Goal: Transaction & Acquisition: Purchase product/service

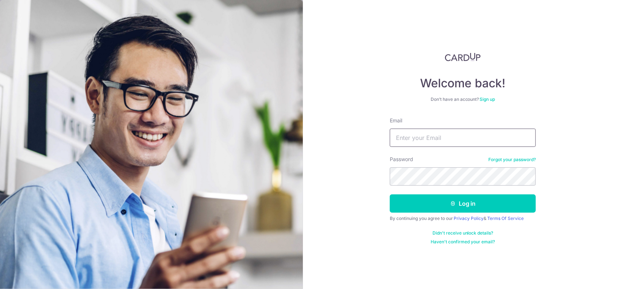
click at [462, 141] on input "Email" at bounding box center [463, 138] width 146 height 18
type input "[EMAIL_ADDRESS][DOMAIN_NAME]"
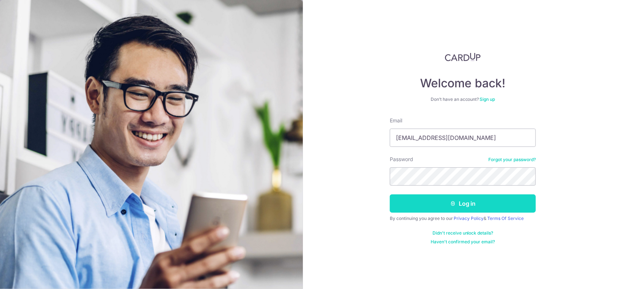
click at [473, 208] on button "Log in" at bounding box center [463, 203] width 146 height 18
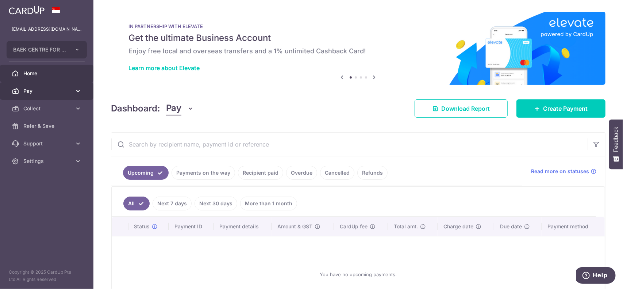
click at [42, 98] on link "Pay" at bounding box center [47, 91] width 94 height 18
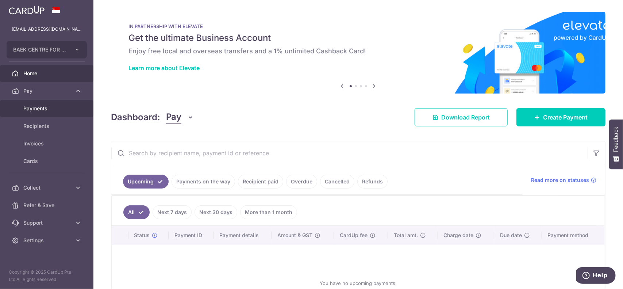
click at [47, 106] on span "Payments" at bounding box center [47, 108] width 48 height 7
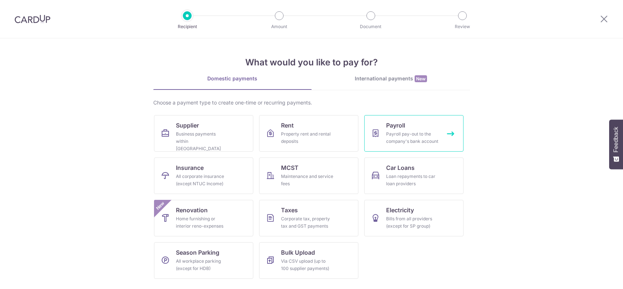
click at [396, 123] on span "Payroll" at bounding box center [395, 125] width 19 height 9
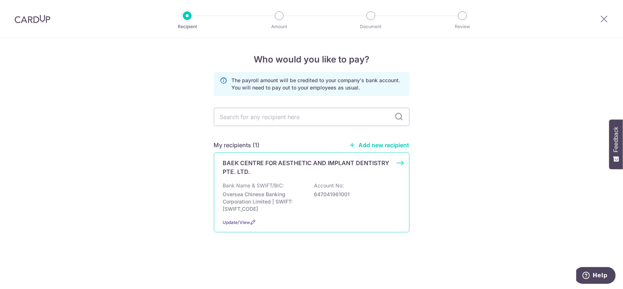
click at [404, 163] on div "BAEK CENTRE FOR AESTHETIC AND IMPLANT DENTISTRY PTE. LTD. Bank Name & SWIFT/BIC…" at bounding box center [312, 192] width 196 height 80
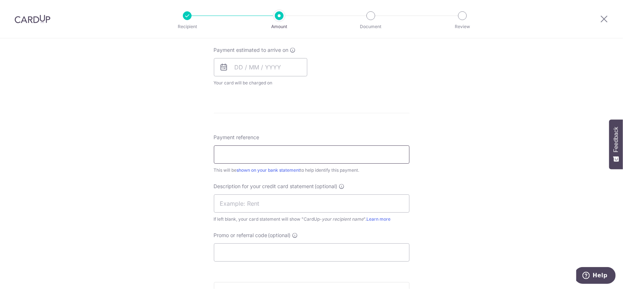
scroll to position [329, 0]
click at [278, 65] on input "text" at bounding box center [261, 66] width 94 height 18
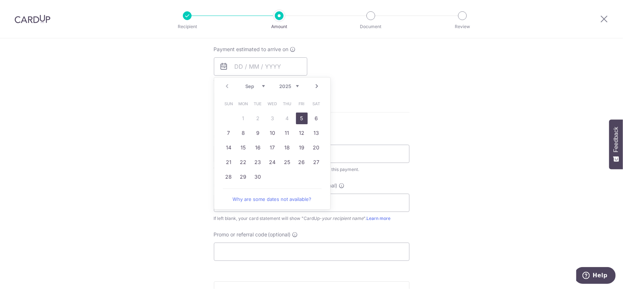
click at [467, 158] on div "Tell us more about your payment Enter payment amount SGD Select Card Select opt…" at bounding box center [311, 61] width 623 height 702
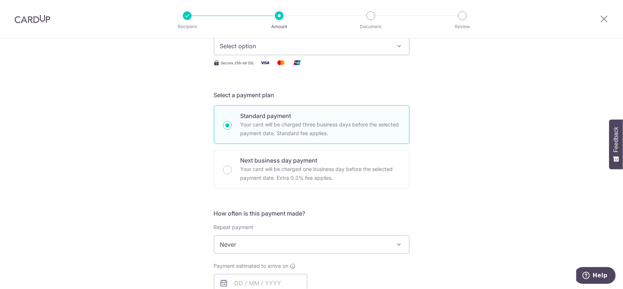
scroll to position [110, 0]
